Goal: Find specific page/section: Find specific page/section

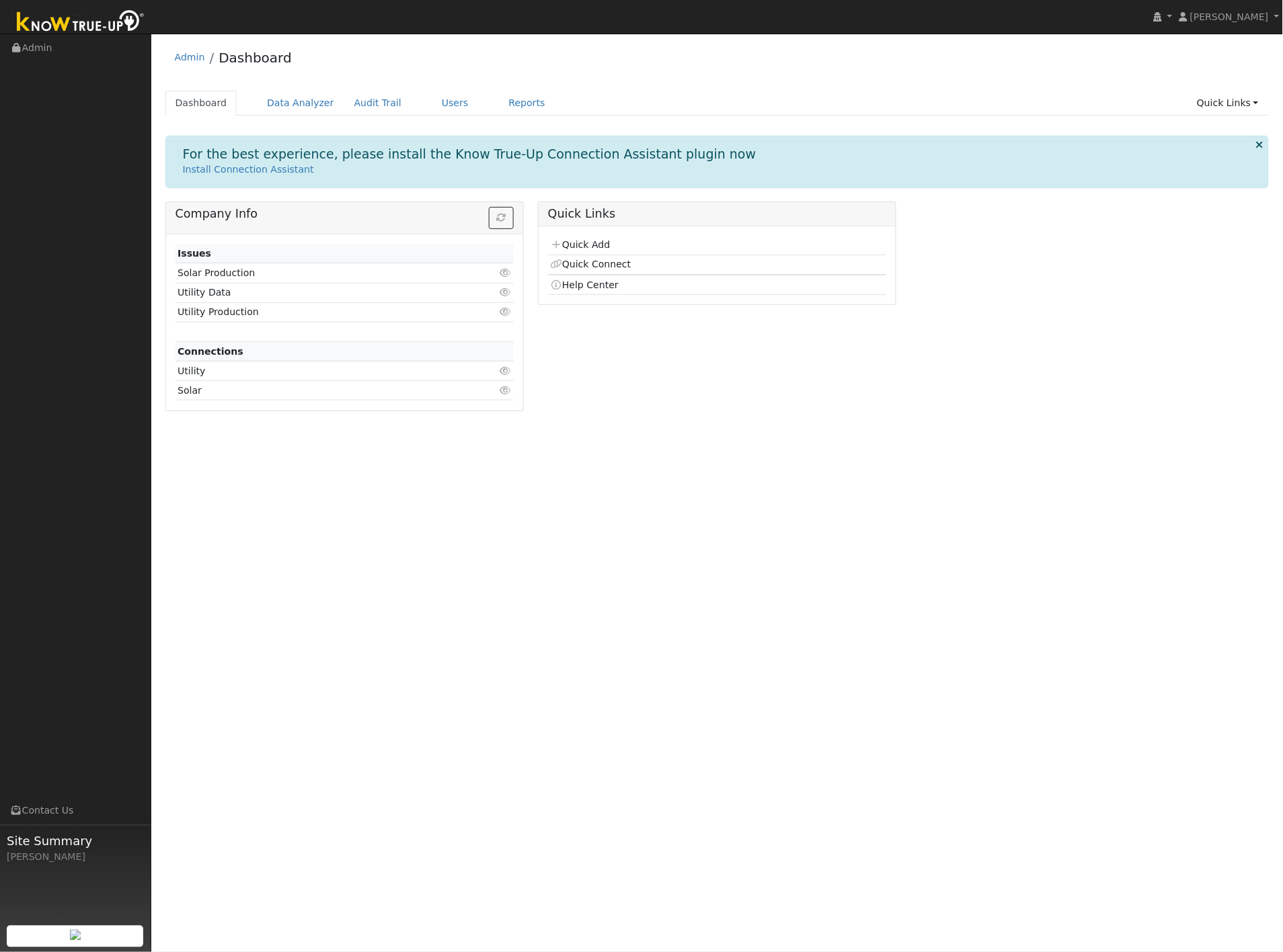
click at [765, 78] on div "Admin Dashboard" at bounding box center [717, 60] width 1104 height 41
click at [441, 99] on link "Users" at bounding box center [455, 103] width 47 height 25
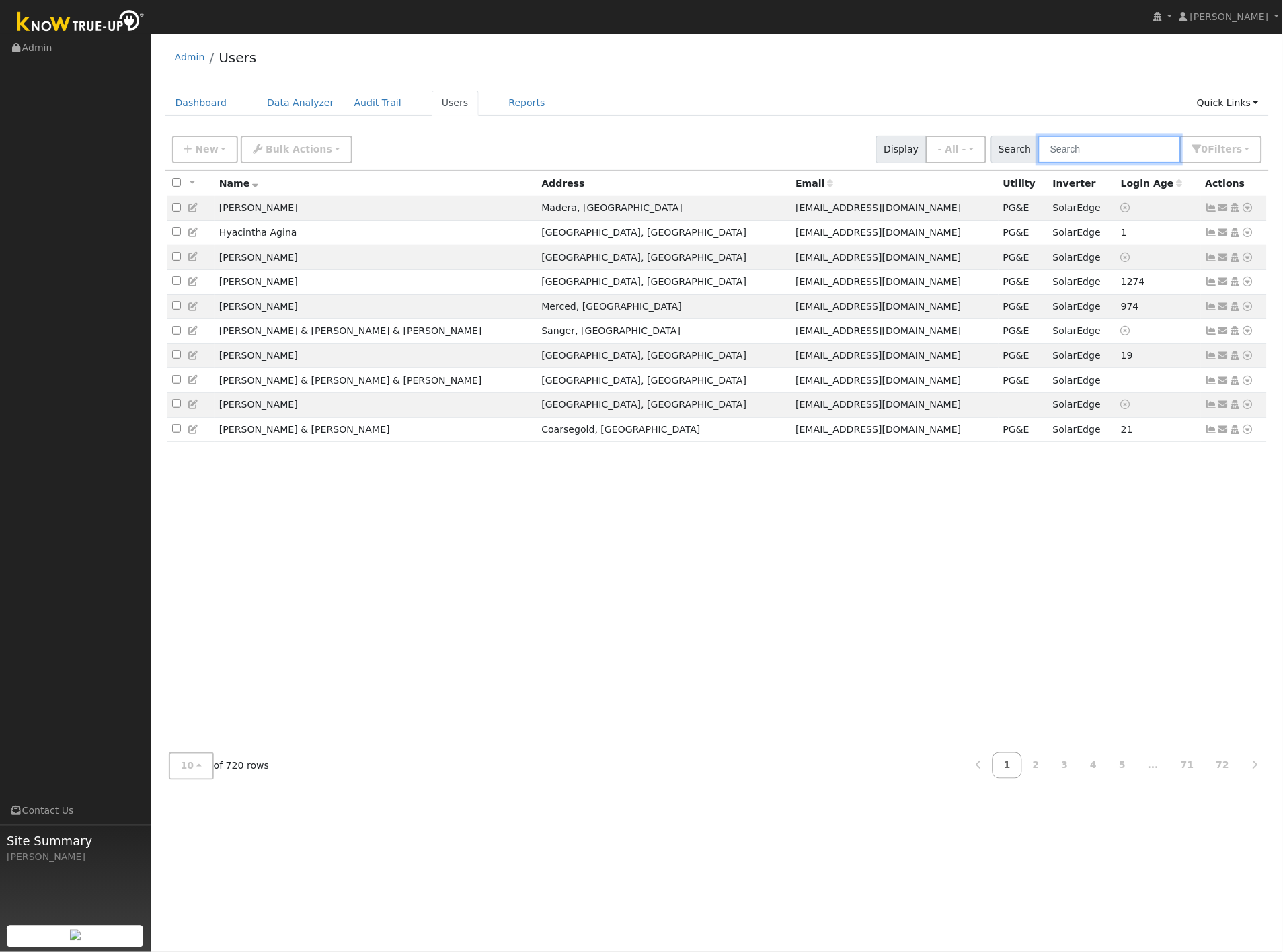
click at [1119, 153] on input "text" at bounding box center [1109, 149] width 142 height 27
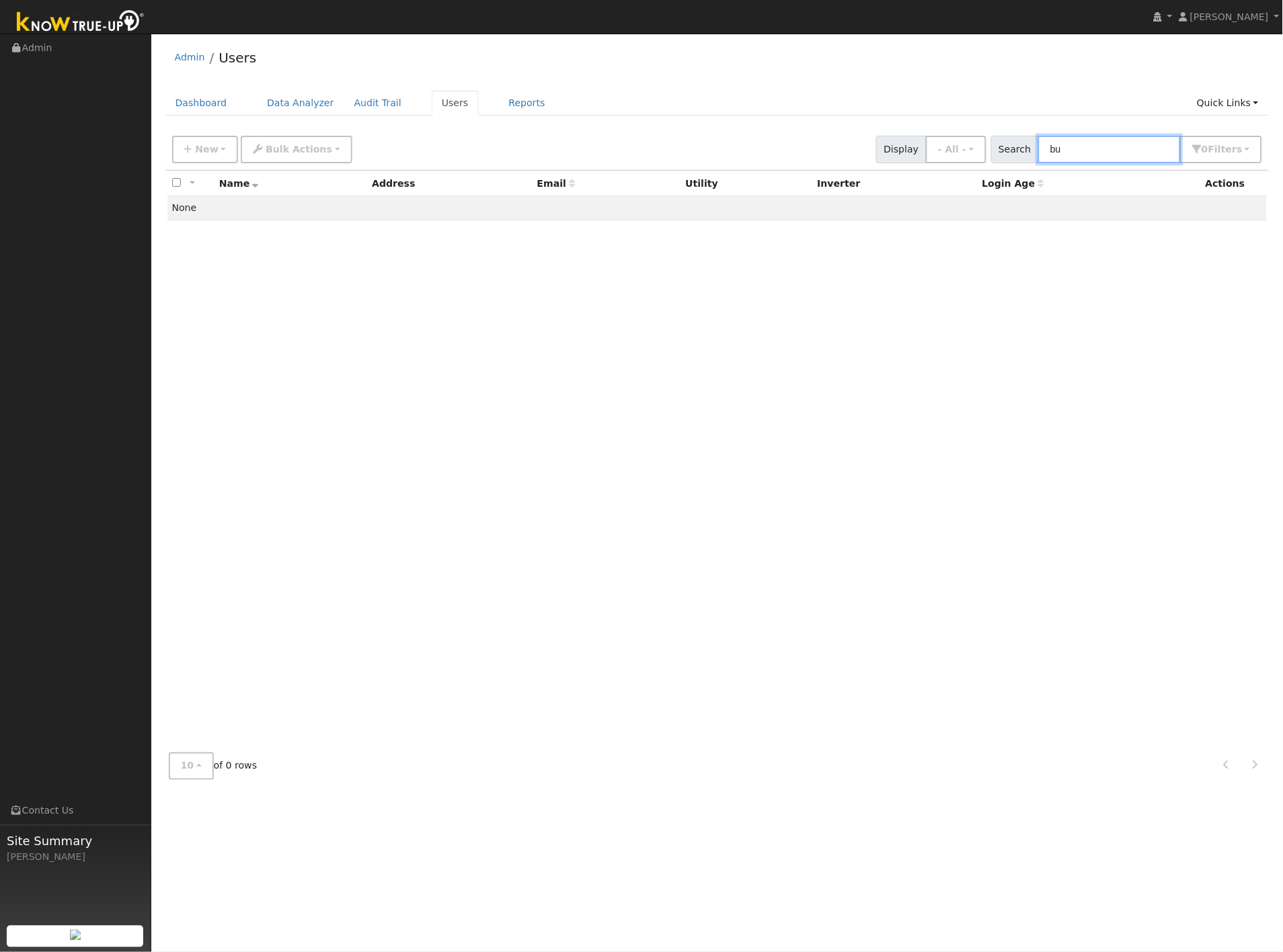
type input "b"
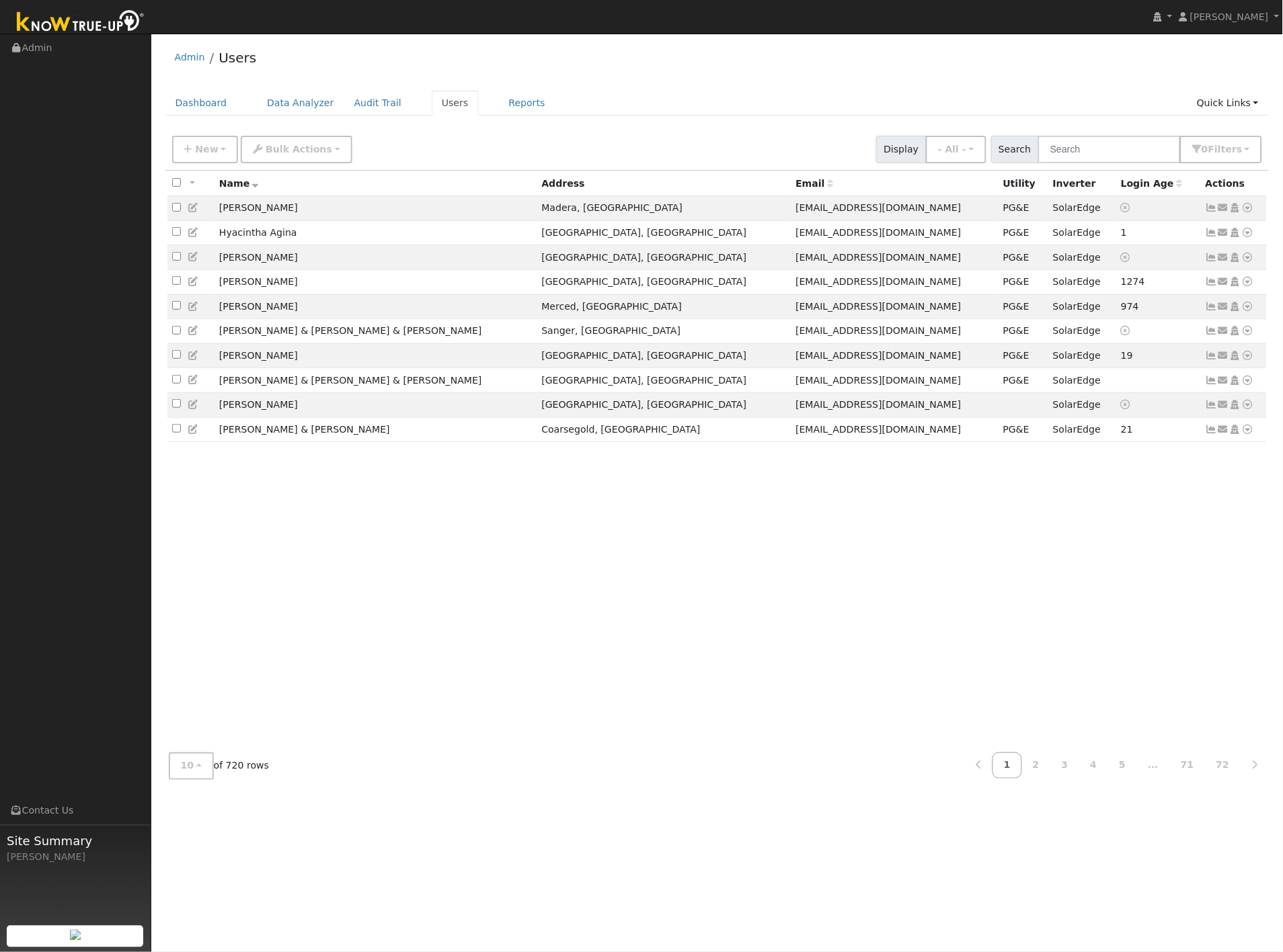
drag, startPoint x: 1067, startPoint y: 88, endPoint x: 1108, endPoint y: 2, distance: 95.3
click at [1067, 85] on div "Admin Users Dashboard Data Analyzer Audit Trail Users Reports Quick Links Quick…" at bounding box center [717, 415] width 1118 height 750
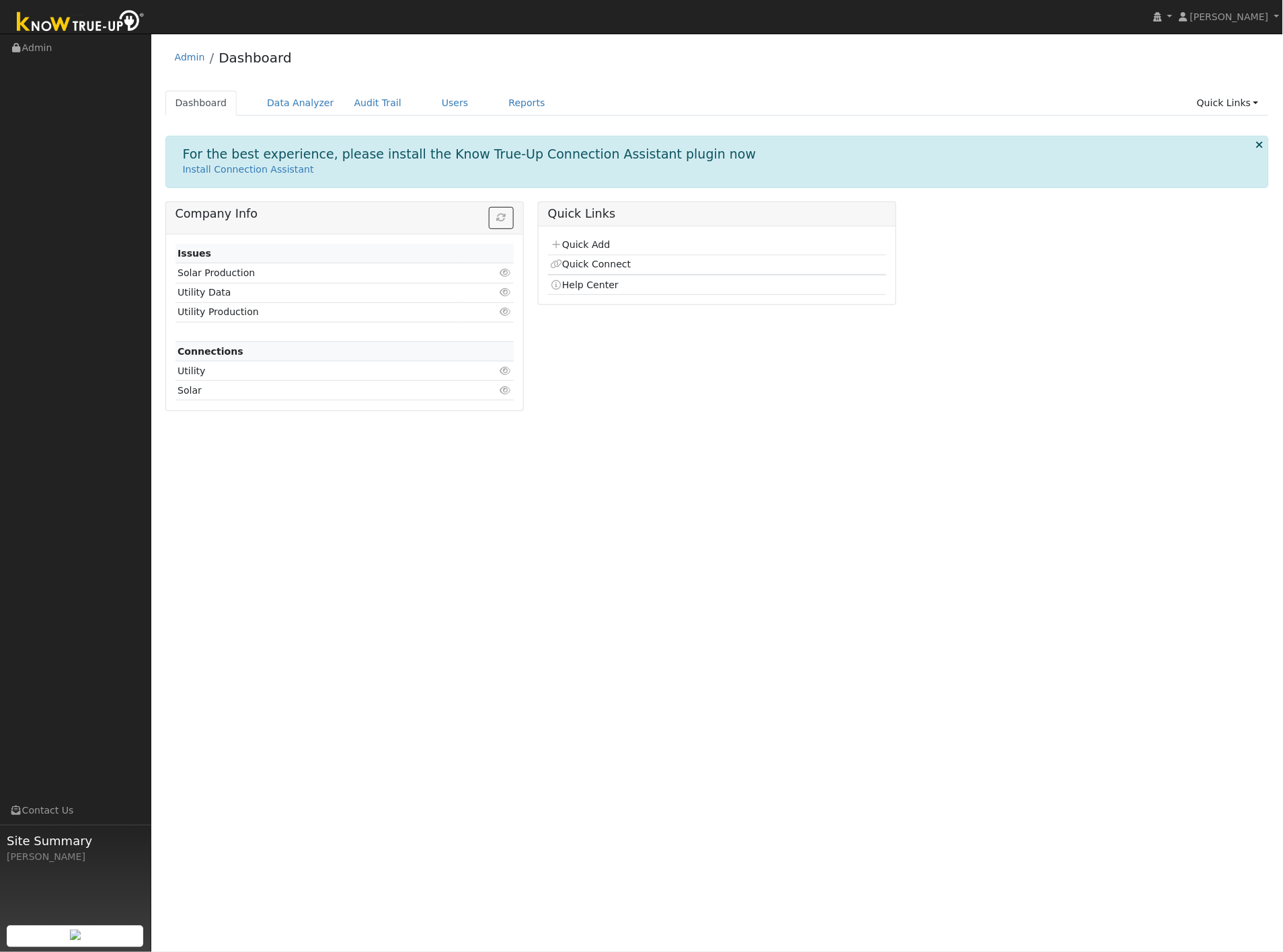
click at [633, 518] on div "User Profile First name Last name Email Email Notifications No Emails No Emails…" at bounding box center [717, 492] width 1131 height 919
click at [807, 103] on ul "Dashboard Data Analyzer Audit Trail Users Reports Quick Links Quick Add Quick C…" at bounding box center [717, 103] width 1104 height 25
click at [432, 102] on link "Users" at bounding box center [455, 103] width 47 height 25
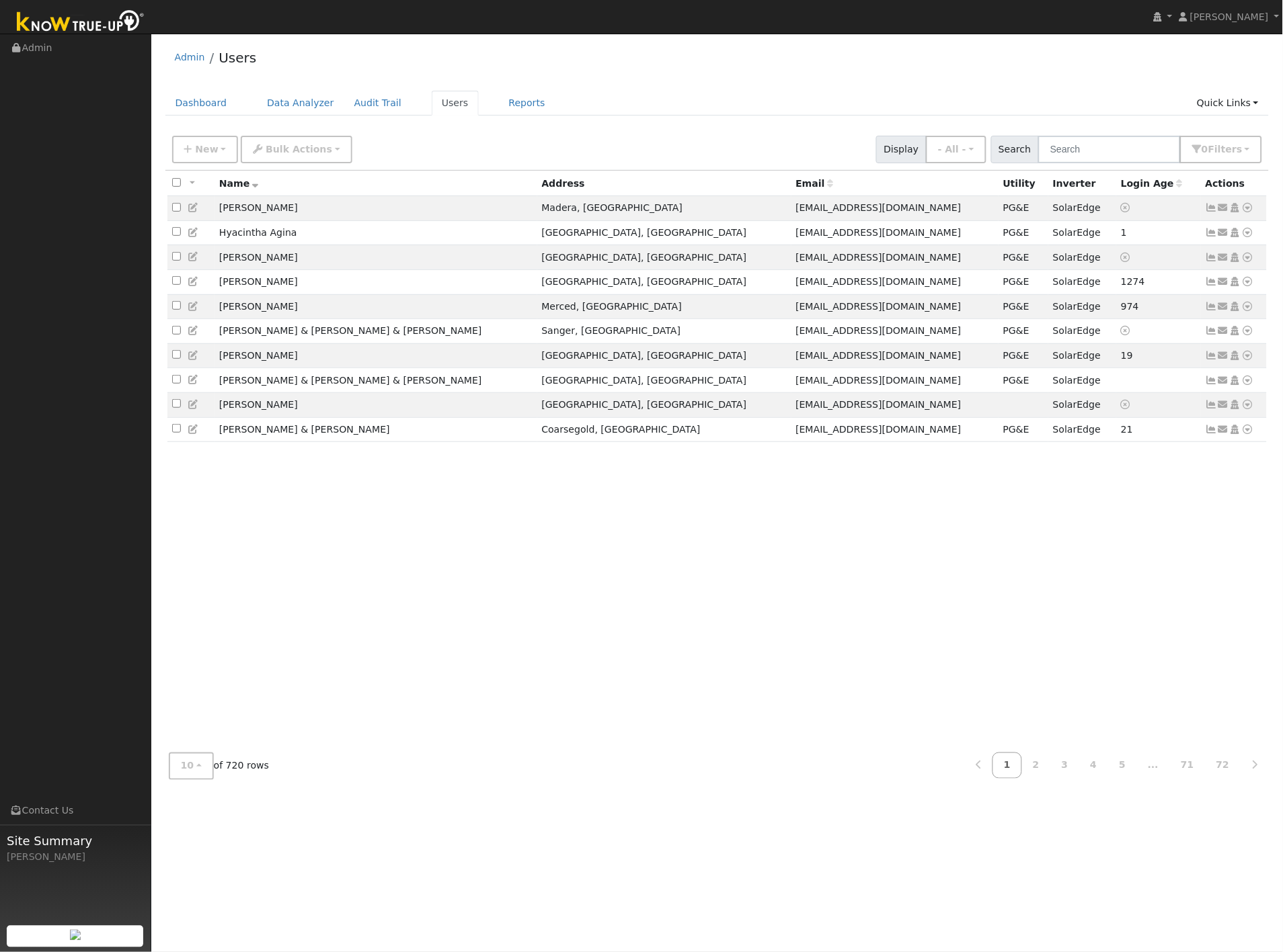
click at [890, 49] on div "Admin Users" at bounding box center [717, 60] width 1104 height 41
